Goal: Find contact information: Obtain details needed to contact an individual or organization

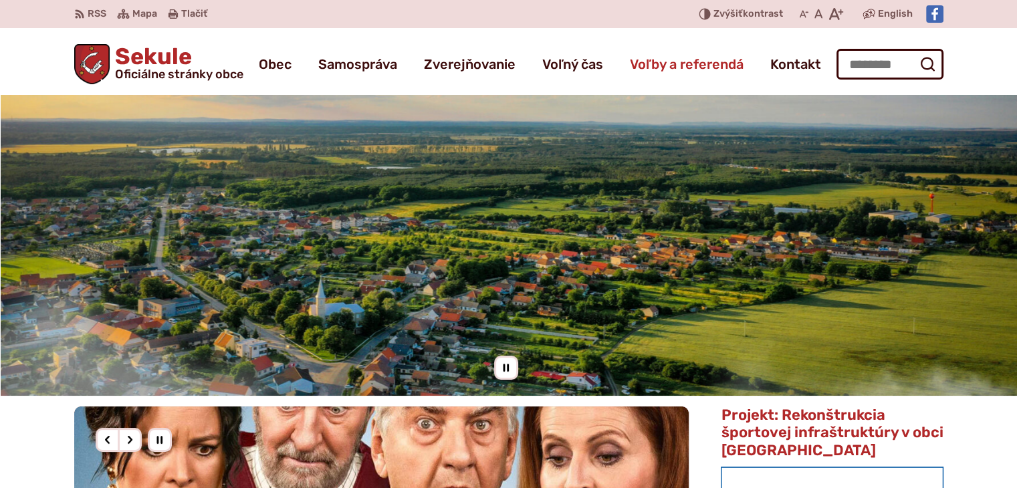
click at [722, 80] on span "Voľby a referendá" at bounding box center [687, 63] width 114 height 37
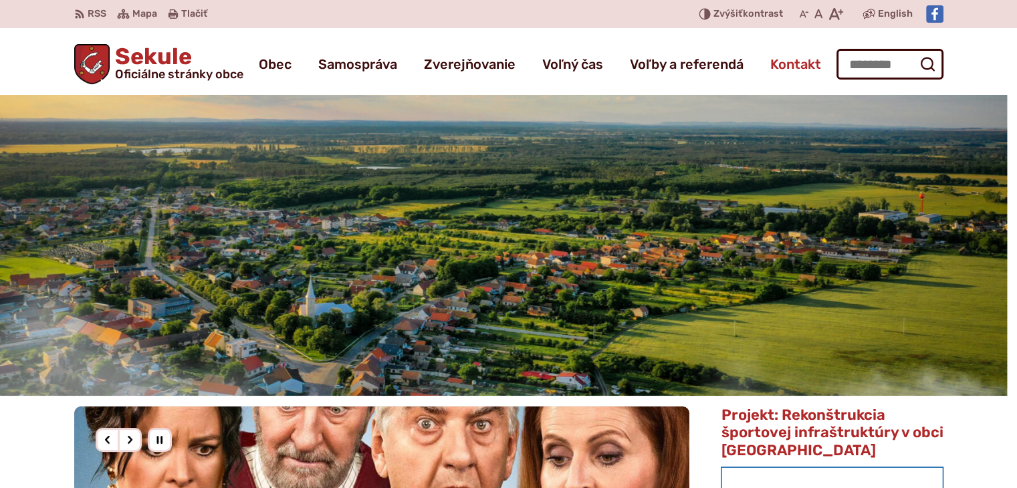
click at [781, 69] on span "Kontakt" at bounding box center [796, 63] width 51 height 37
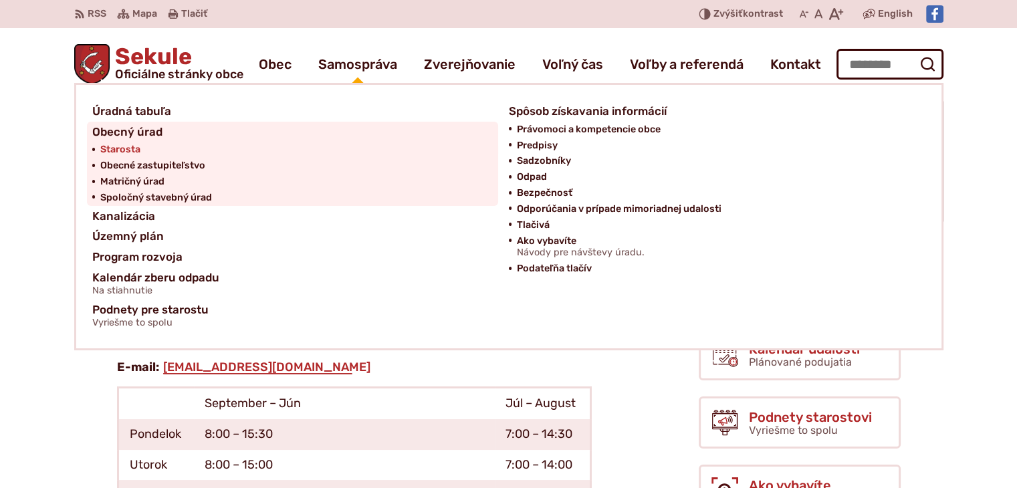
click at [128, 144] on span "Starosta" at bounding box center [120, 150] width 40 height 16
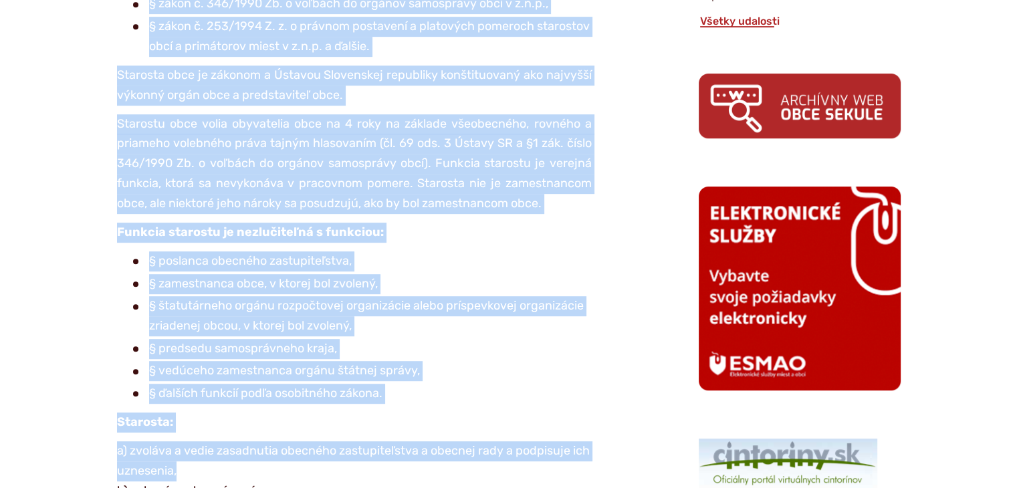
scroll to position [720, 0]
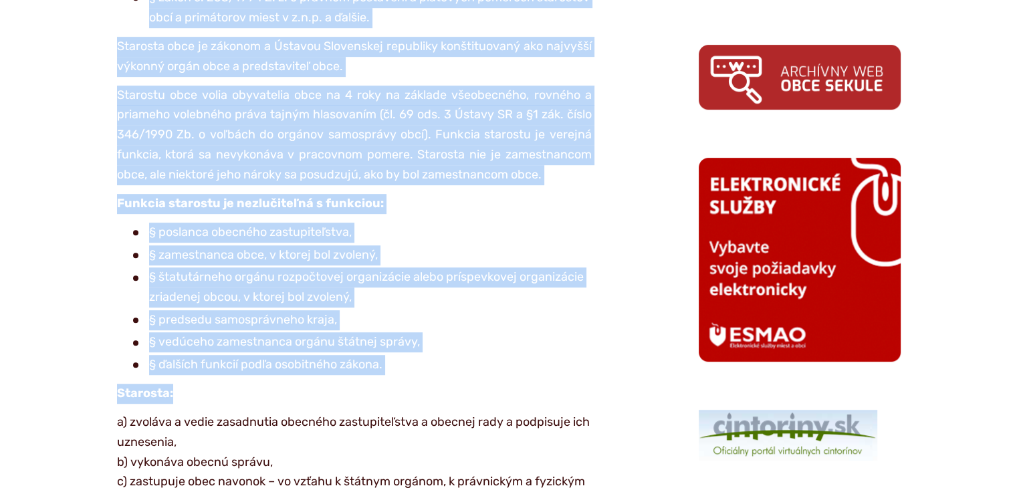
drag, startPoint x: 97, startPoint y: 131, endPoint x: 478, endPoint y: 380, distance: 455.3
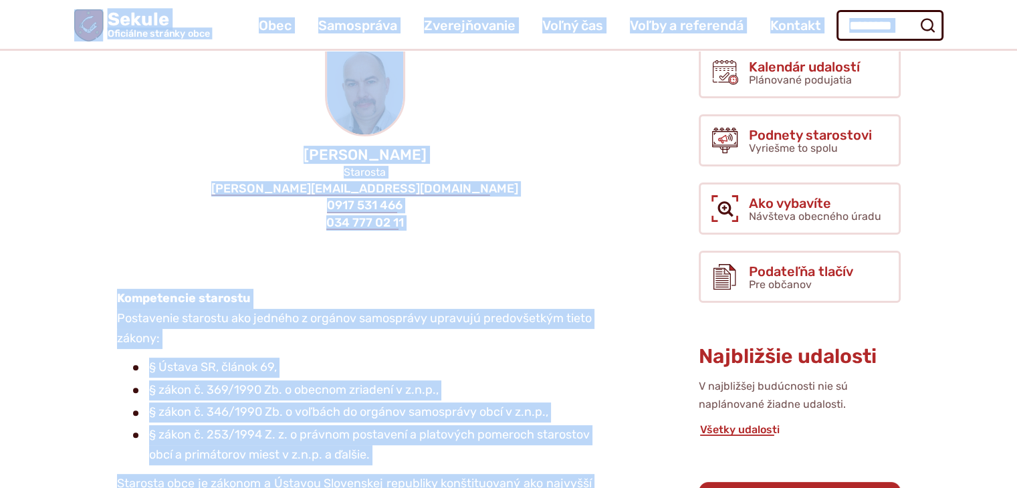
scroll to position [0, 0]
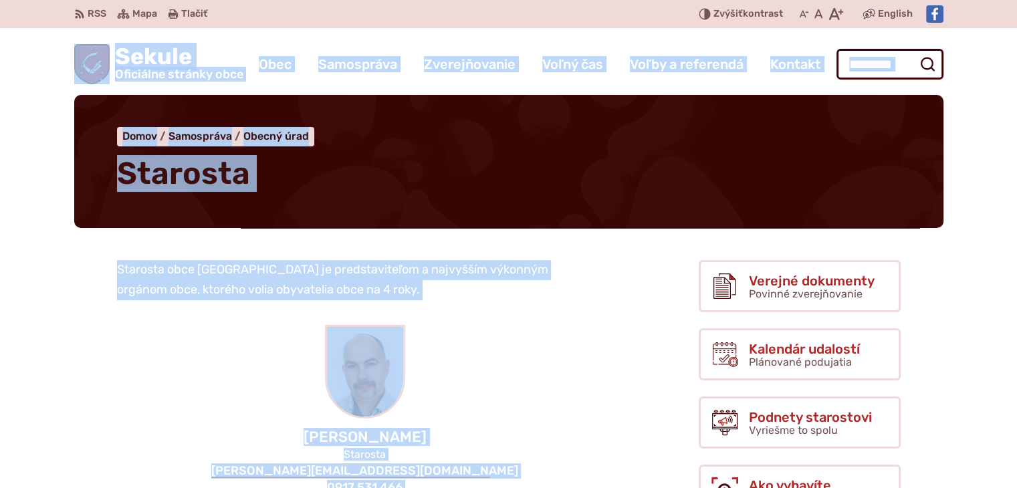
drag, startPoint x: 468, startPoint y: 378, endPoint x: 45, endPoint y: 82, distance: 516.2
click at [43, 81] on header "Preskočiť na obsah RSS RSS Mapa Mapa Tlačiť Tlačiť Znížiť Zvýšiť kontrast Zníži…" at bounding box center [508, 47] width 1017 height 95
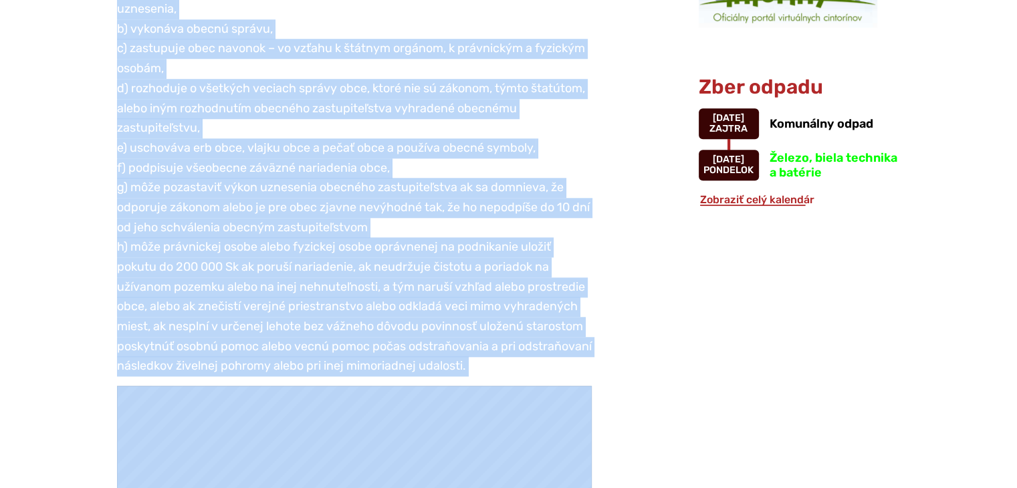
drag, startPoint x: 40, startPoint y: 65, endPoint x: 547, endPoint y: 519, distance: 680.7
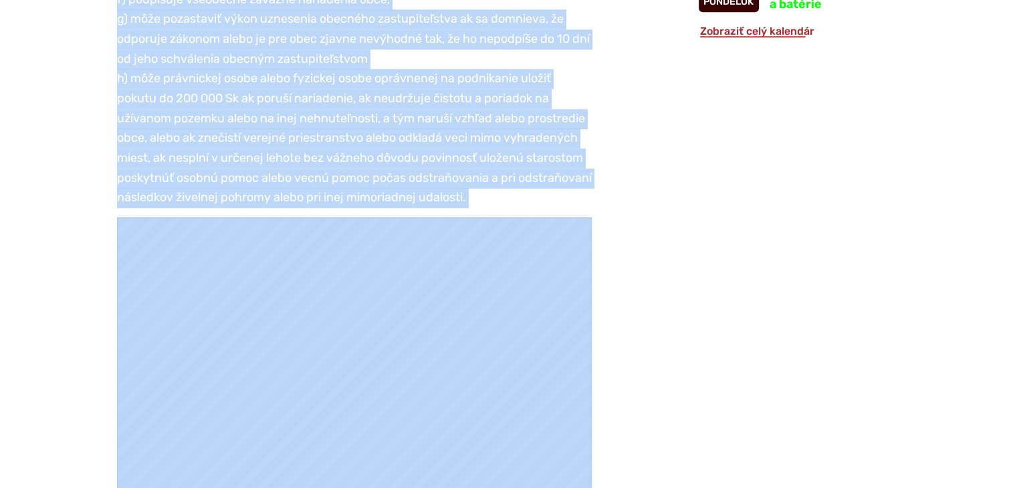
click at [484, 181] on p "a) zvoláva a vedie zasadnutia obecného zastupiteľstva a obecnej rady a podpisuj…" at bounding box center [354, 9] width 475 height 397
